Goal: Use online tool/utility: Use online tool/utility

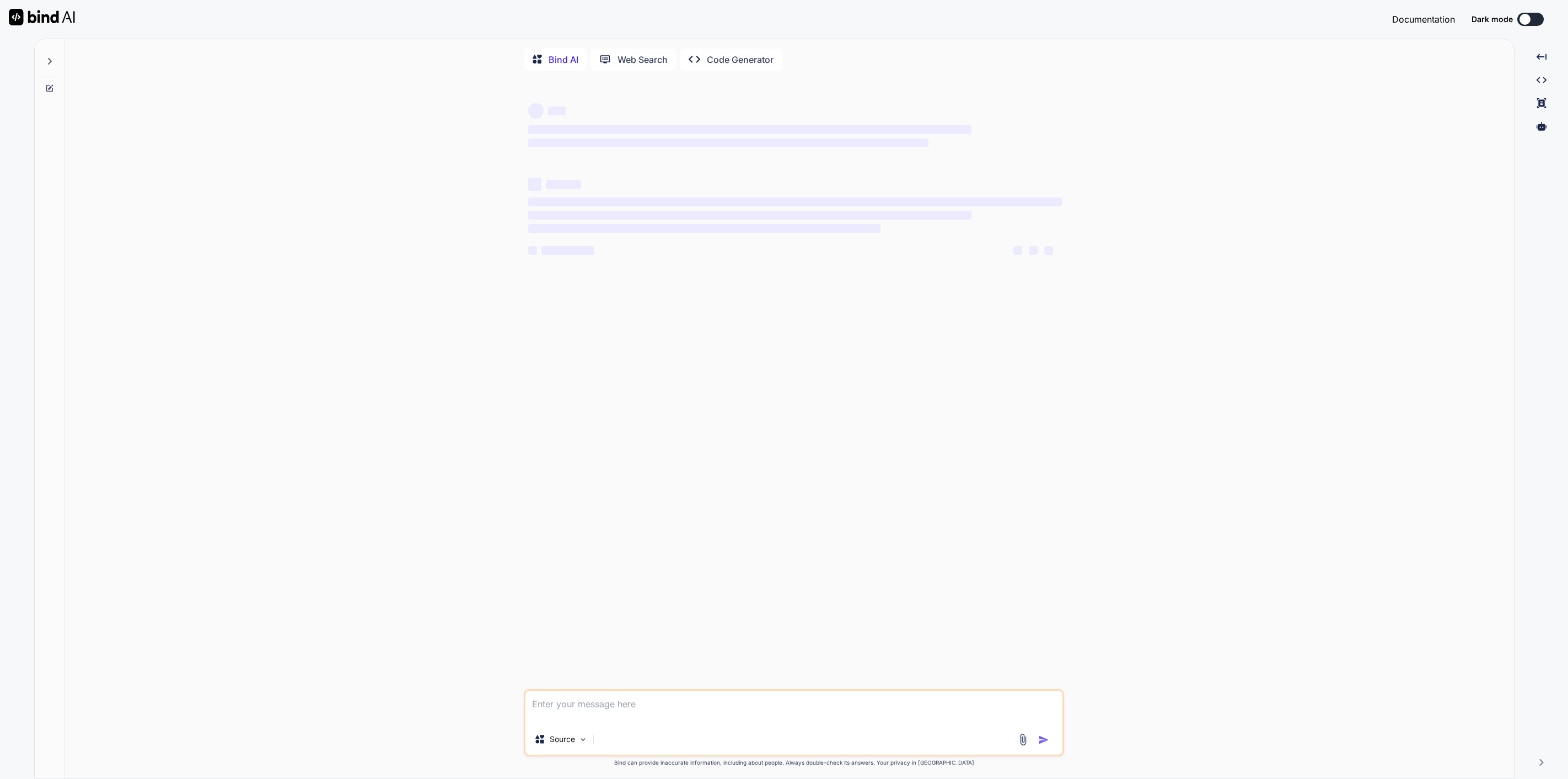
type textarea "let fix these errors:'./app/globals.css.webpack[javascript/auto]!=!./node_modul…"
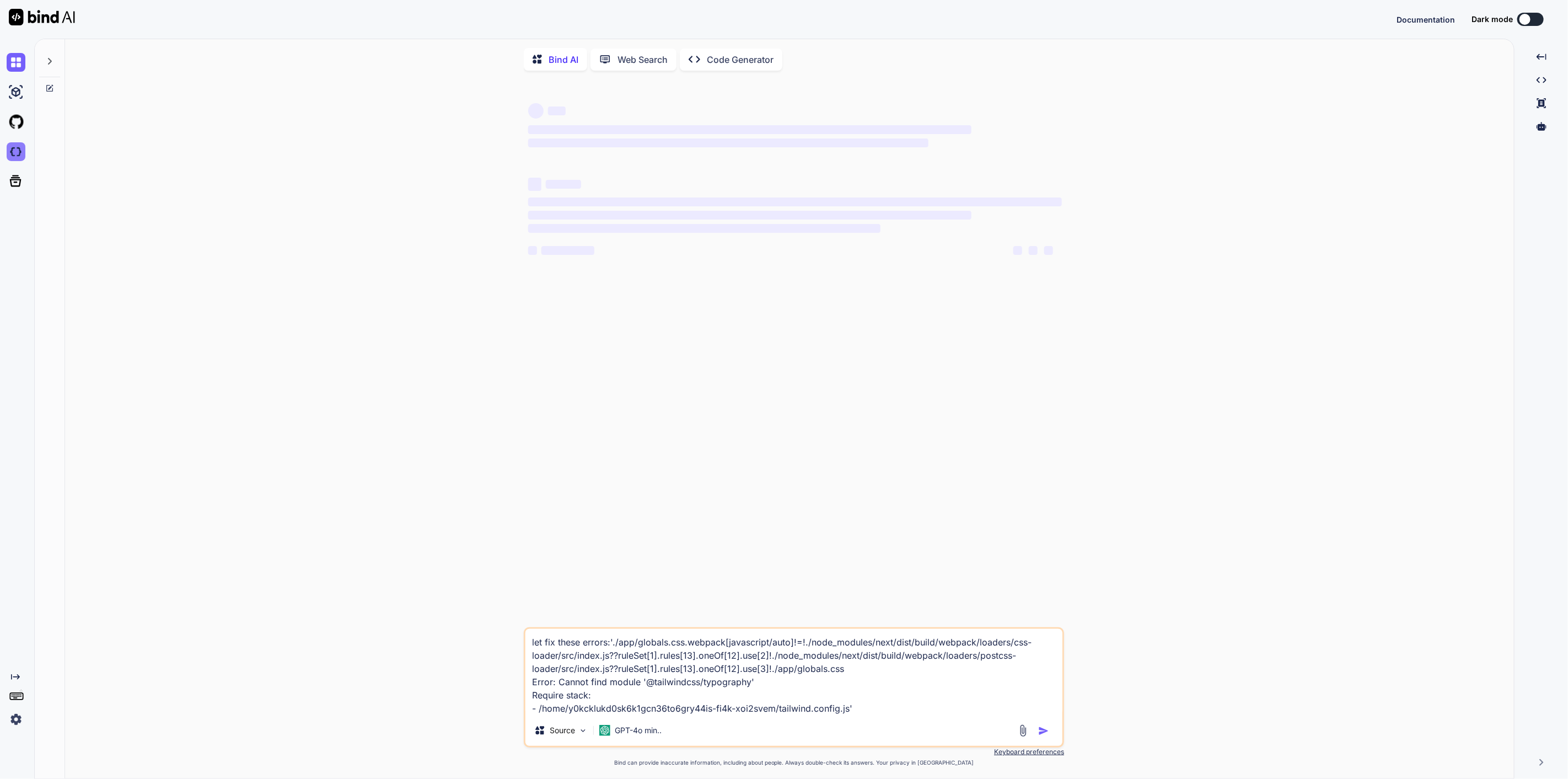
click at [15, 154] on img at bounding box center [16, 152] width 19 height 19
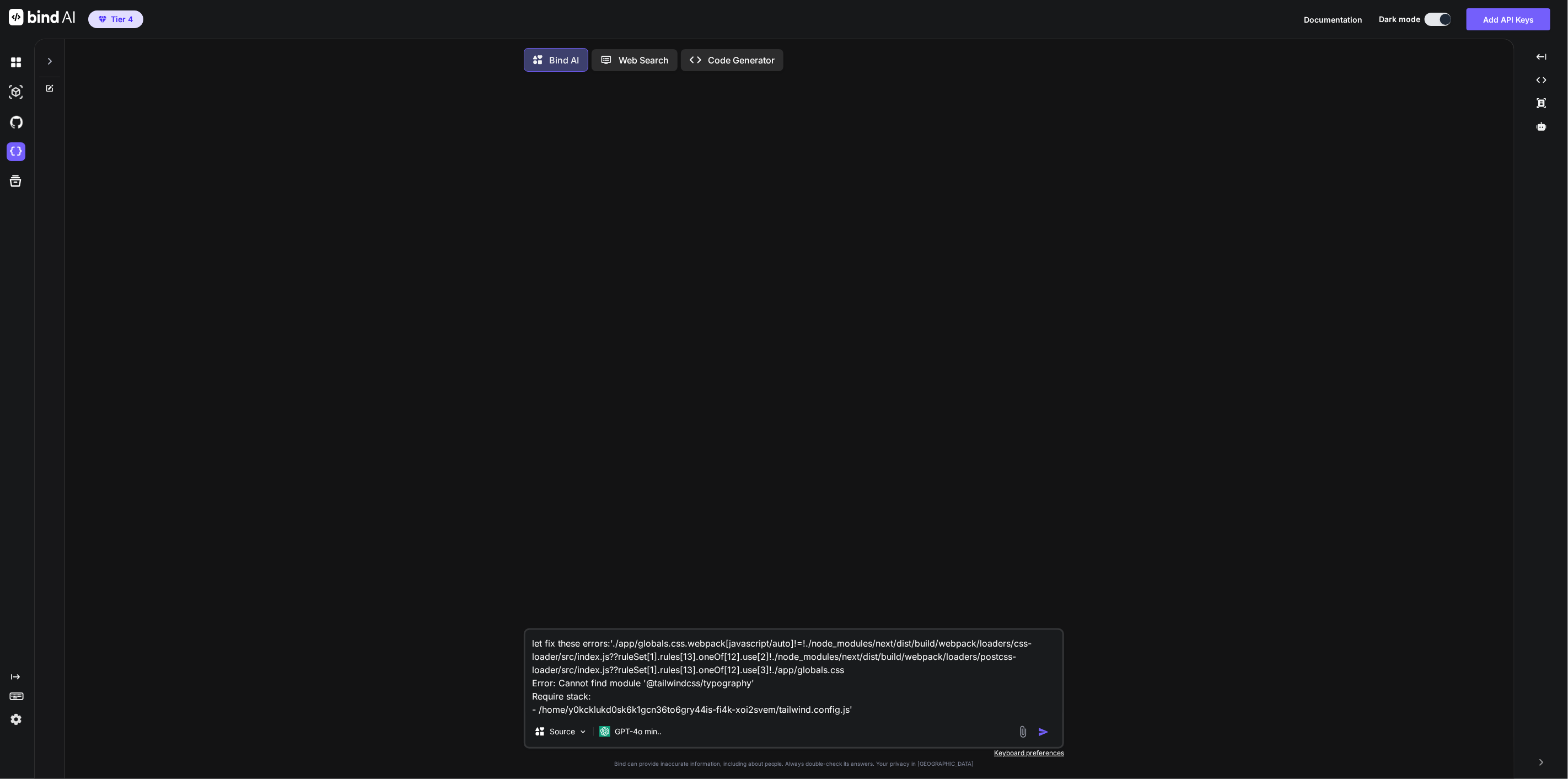
type textarea "x"
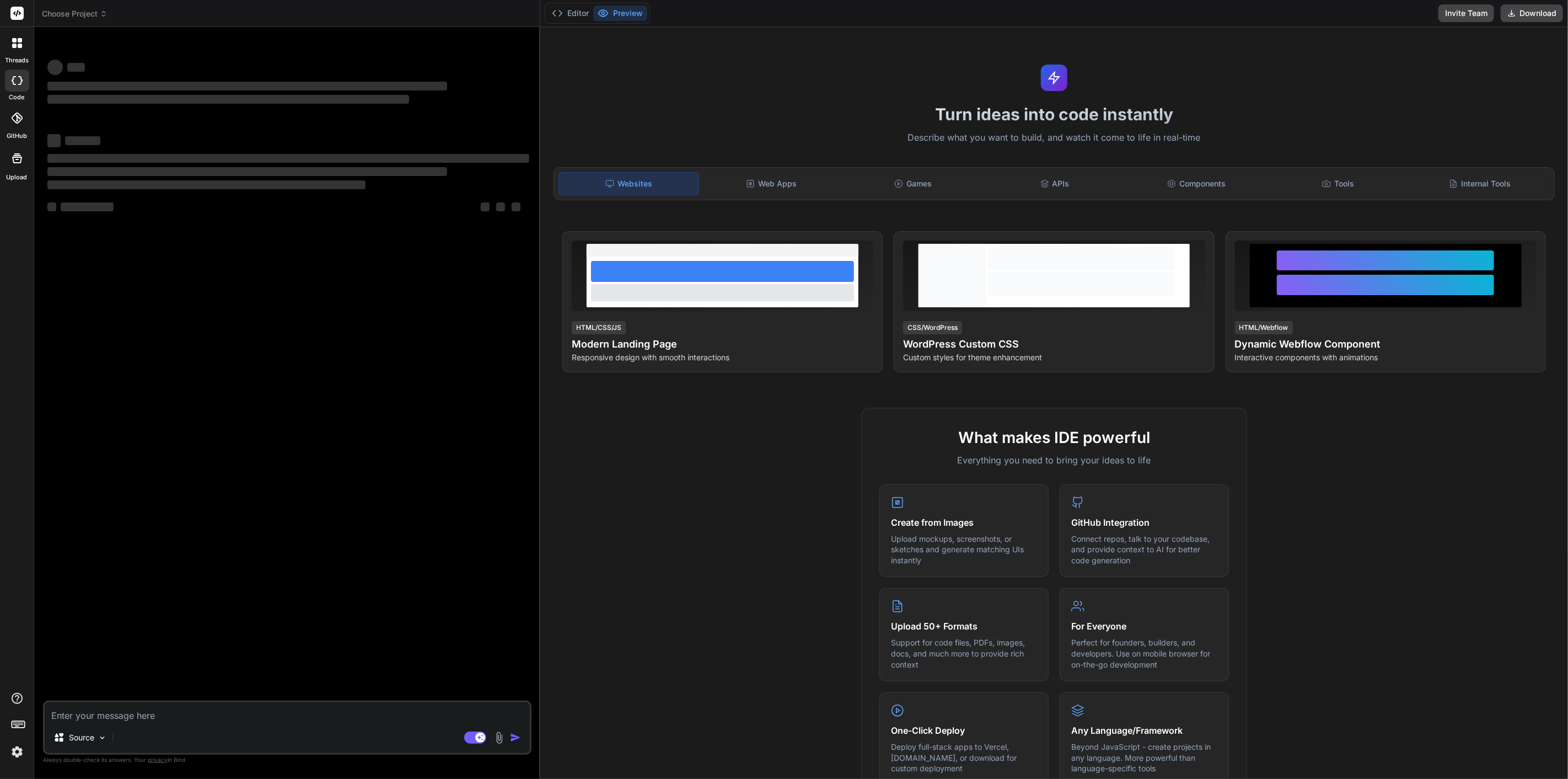
type textarea "x"
type textarea "let fix these errors:'./app/globals.css.webpack[javascript/auto]!=!./node_modul…"
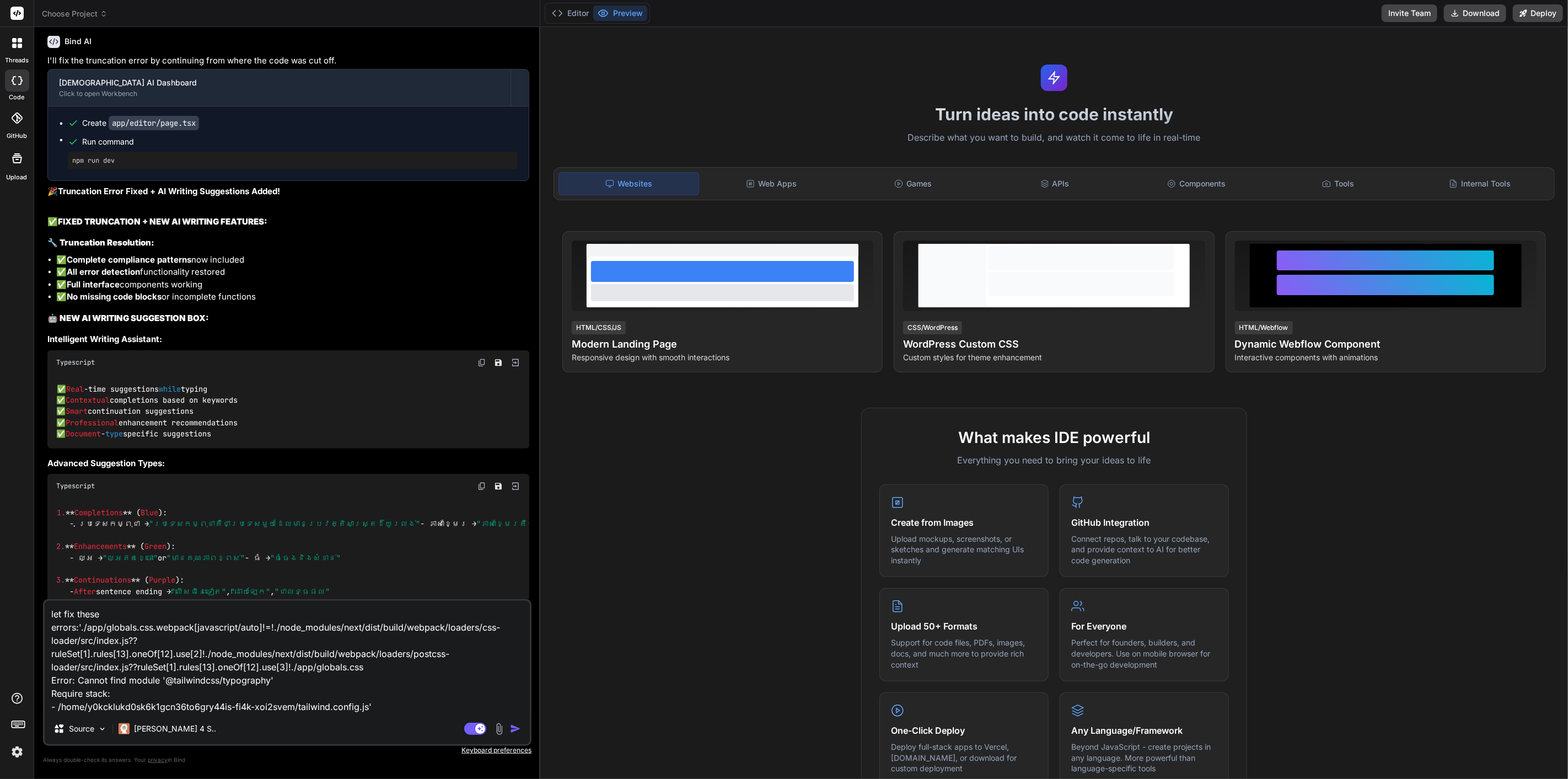
scroll to position [12731, 0]
click at [95, 9] on span "Choose Project" at bounding box center [74, 13] width 66 height 11
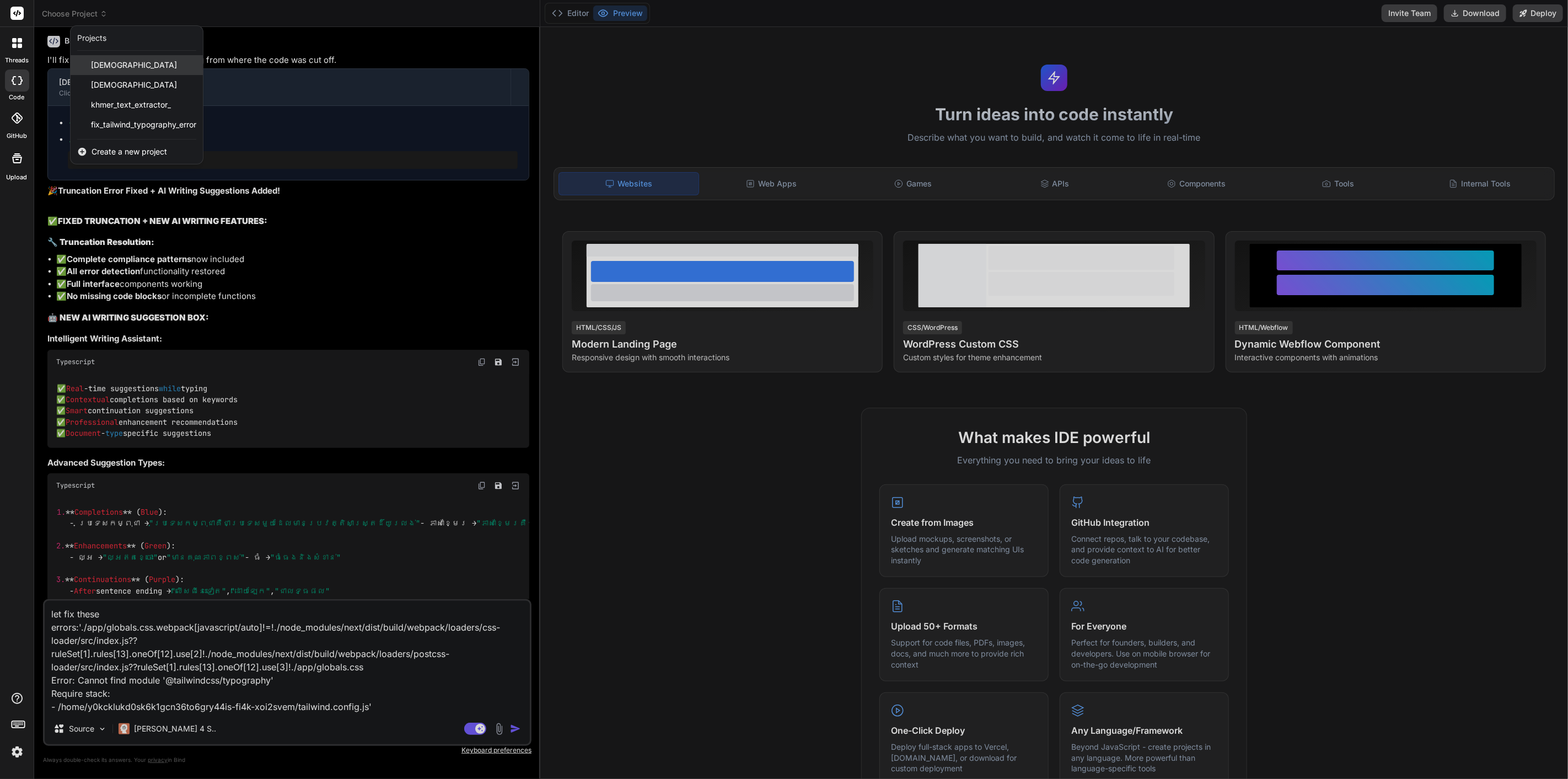
click at [113, 61] on span "[DEMOGRAPHIC_DATA]" at bounding box center [134, 65] width 86 height 11
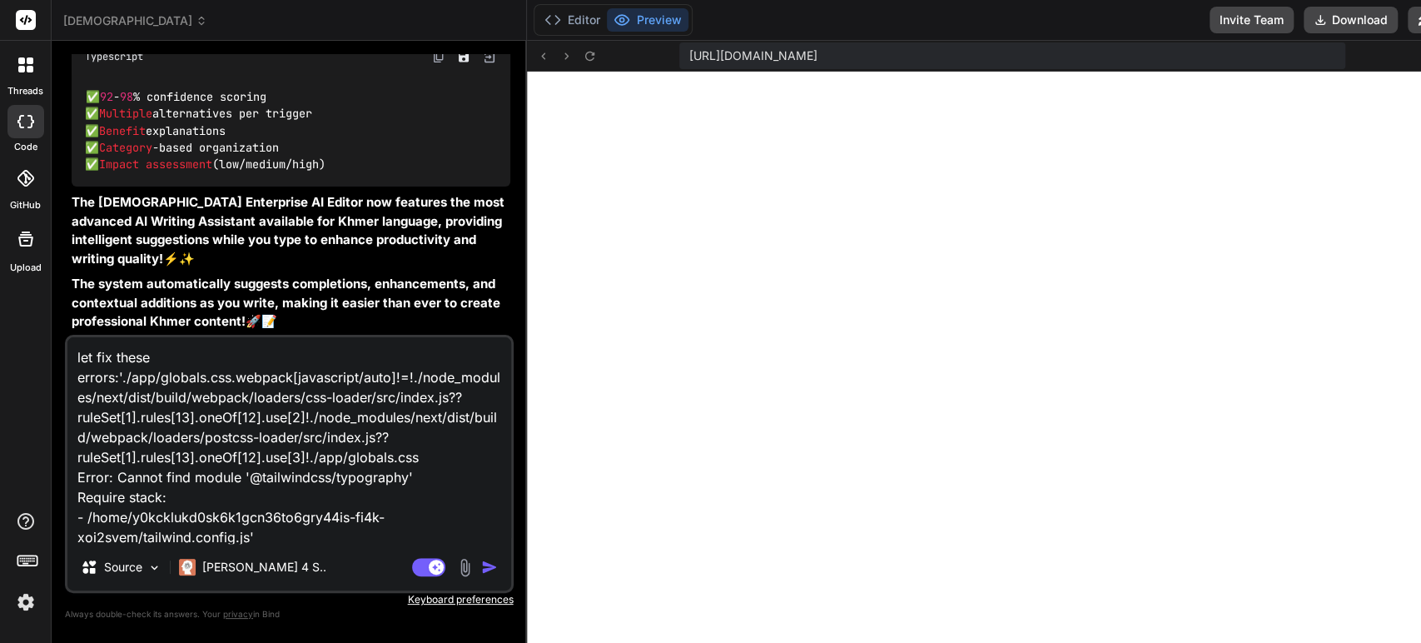
scroll to position [22, 0]
click at [481, 565] on img "button" at bounding box center [489, 567] width 17 height 17
type textarea "x"
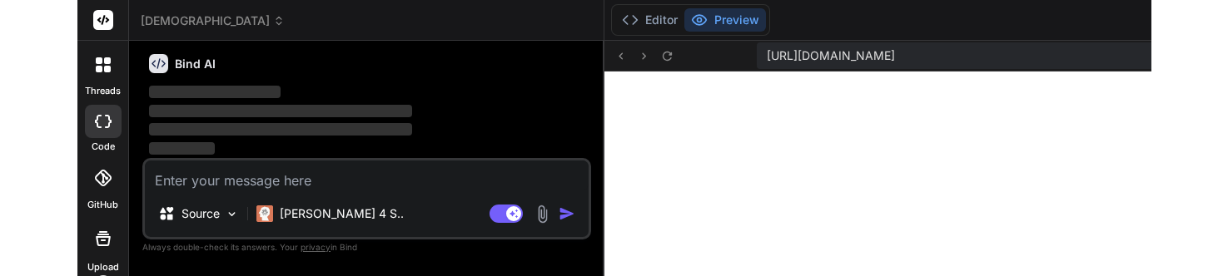
scroll to position [616, 0]
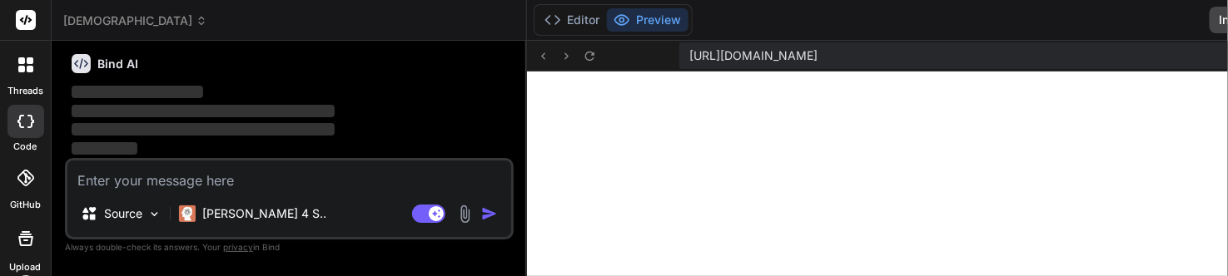
type textarea "x"
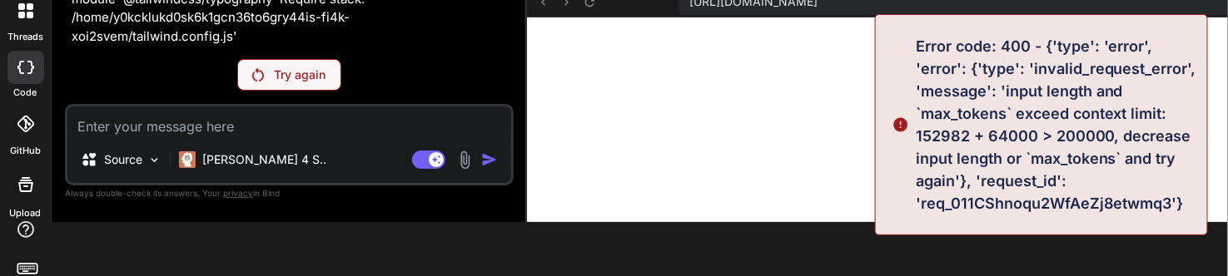
scroll to position [25325, 0]
